Goal: Task Accomplishment & Management: Use online tool/utility

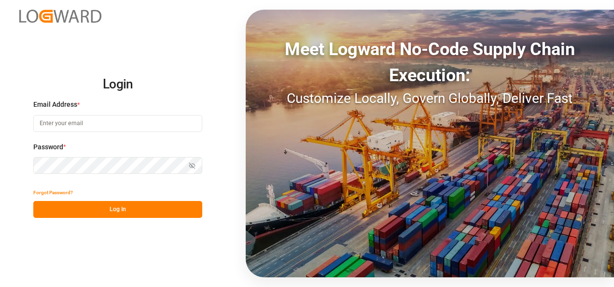
type input "[EMAIL_ADDRESS][DOMAIN_NAME]"
drag, startPoint x: 119, startPoint y: 200, endPoint x: 127, endPoint y: 209, distance: 13.0
click at [119, 200] on div "Forgot Password?" at bounding box center [117, 192] width 169 height 17
click at [128, 210] on button "Log In" at bounding box center [117, 209] width 169 height 17
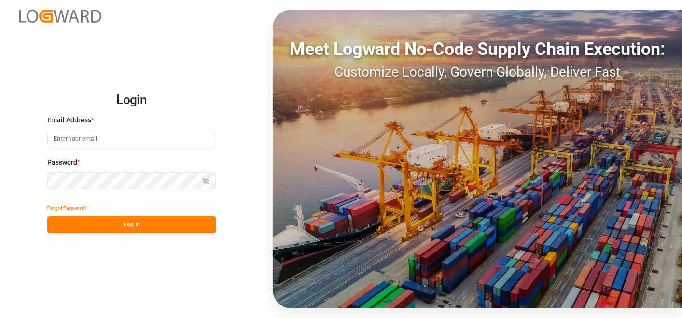
type input "[EMAIL_ADDRESS][DOMAIN_NAME]"
click at [145, 231] on button "Log In" at bounding box center [131, 225] width 169 height 17
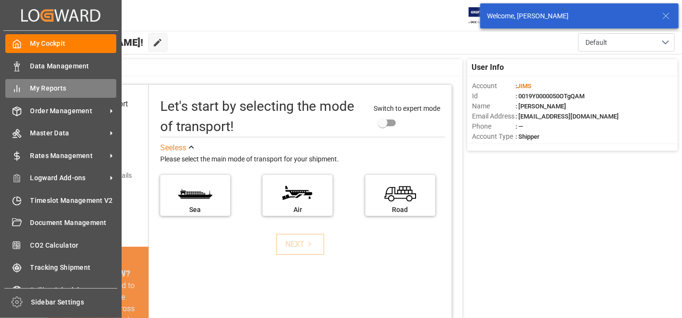
click at [17, 87] on icon at bounding box center [17, 89] width 10 height 10
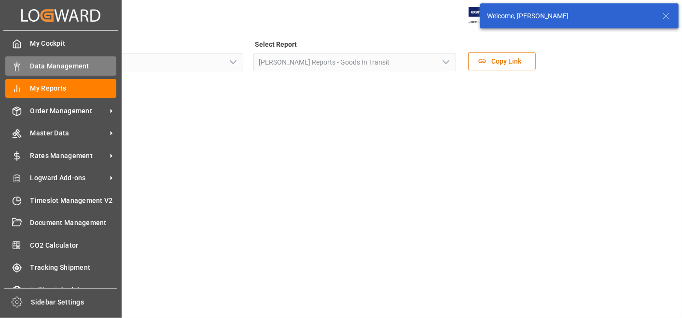
click at [55, 63] on span "Data Management" at bounding box center [73, 66] width 86 height 10
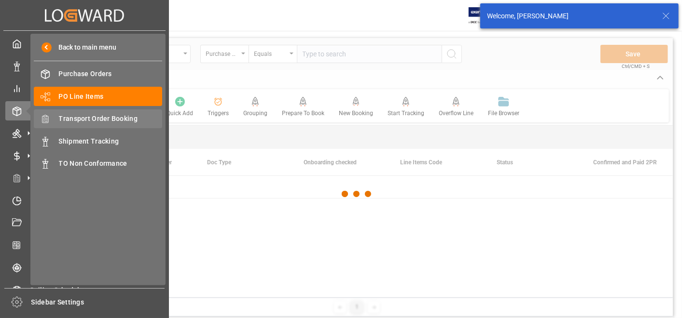
click at [81, 119] on span "Transport Order Booking" at bounding box center [111, 119] width 104 height 10
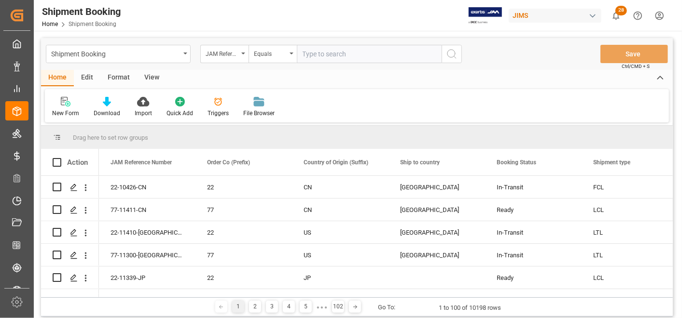
click at [351, 55] on input "text" at bounding box center [369, 54] width 145 height 18
paste input "77-11367-FR"
type input "77-11367-FR"
click at [458, 56] on button "search button" at bounding box center [452, 54] width 20 height 18
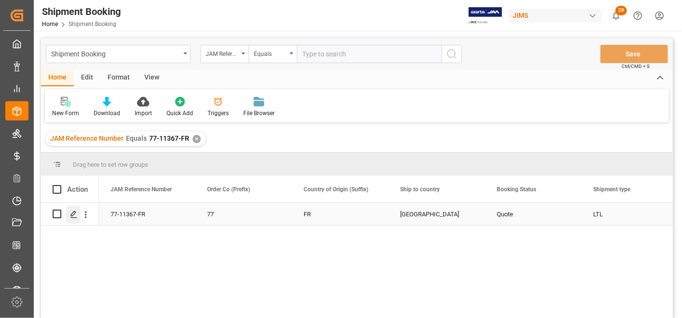
click at [71, 216] on polygon "Press SPACE to select this row." at bounding box center [73, 213] width 5 height 5
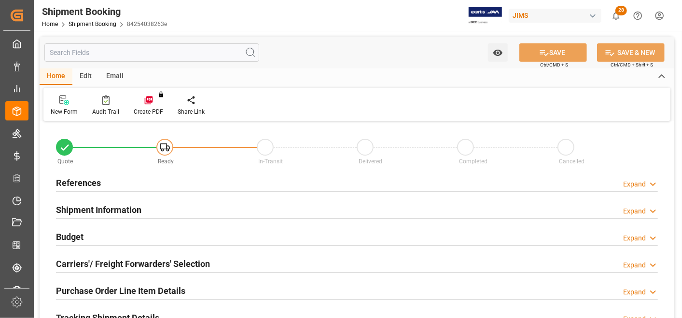
type input "0"
type input "[DATE]"
click at [112, 207] on h2 "Shipment Information" at bounding box center [98, 210] width 85 height 13
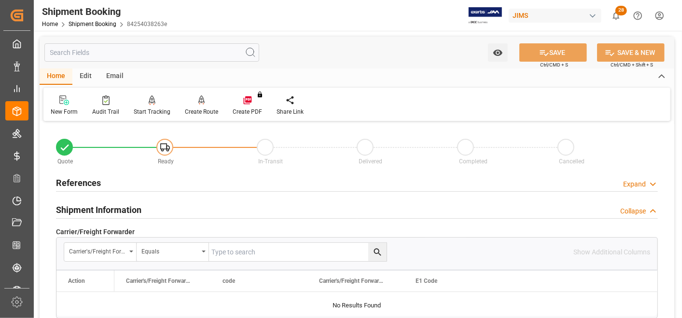
scroll to position [54, 0]
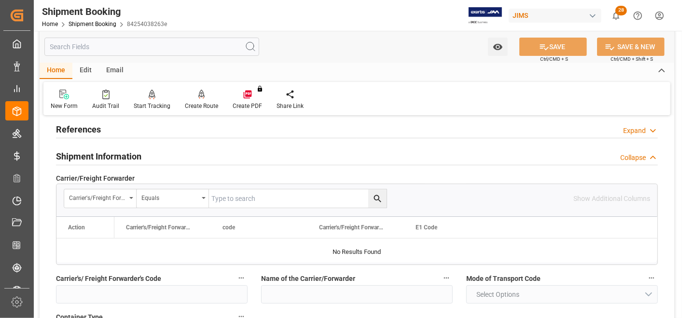
click at [83, 130] on h2 "References" at bounding box center [78, 129] width 45 height 13
